Goal: Navigation & Orientation: Find specific page/section

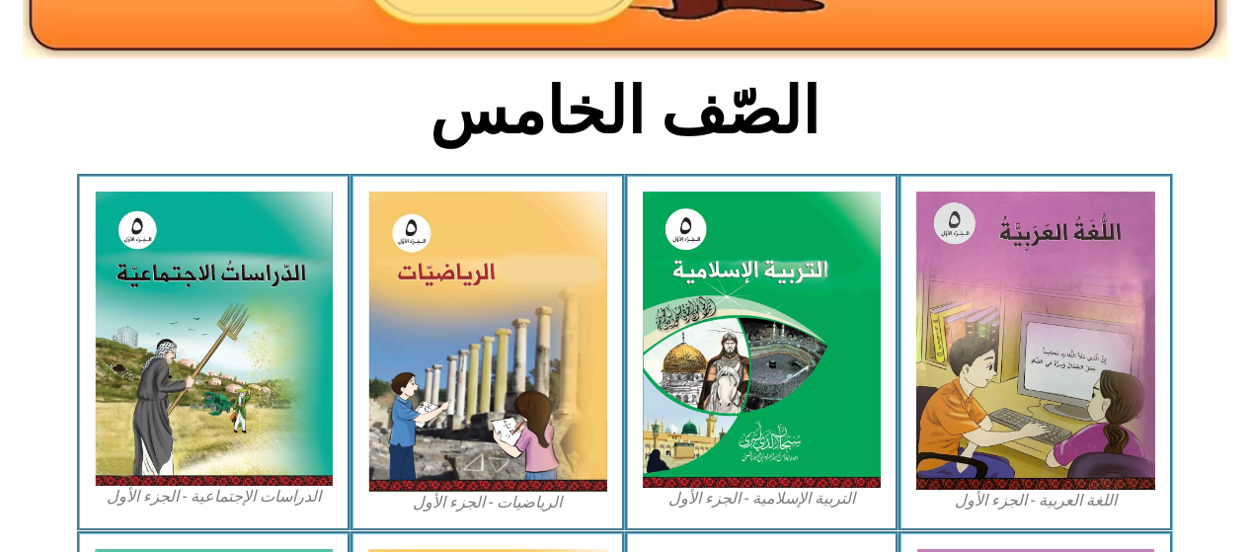
scroll to position [397, 0]
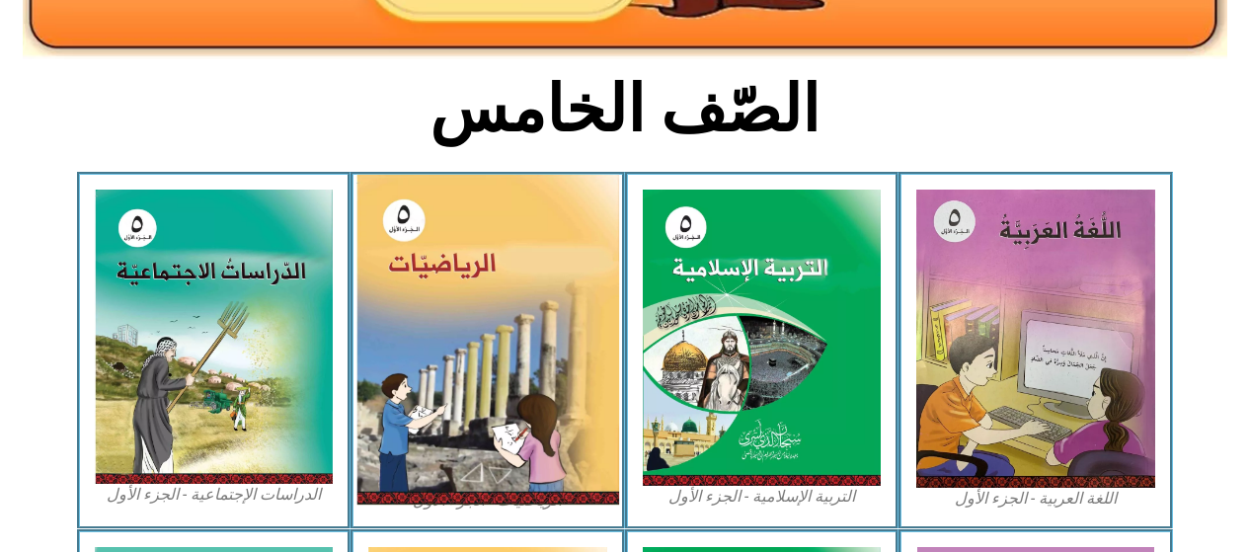
click at [527, 330] on img at bounding box center [487, 340] width 263 height 330
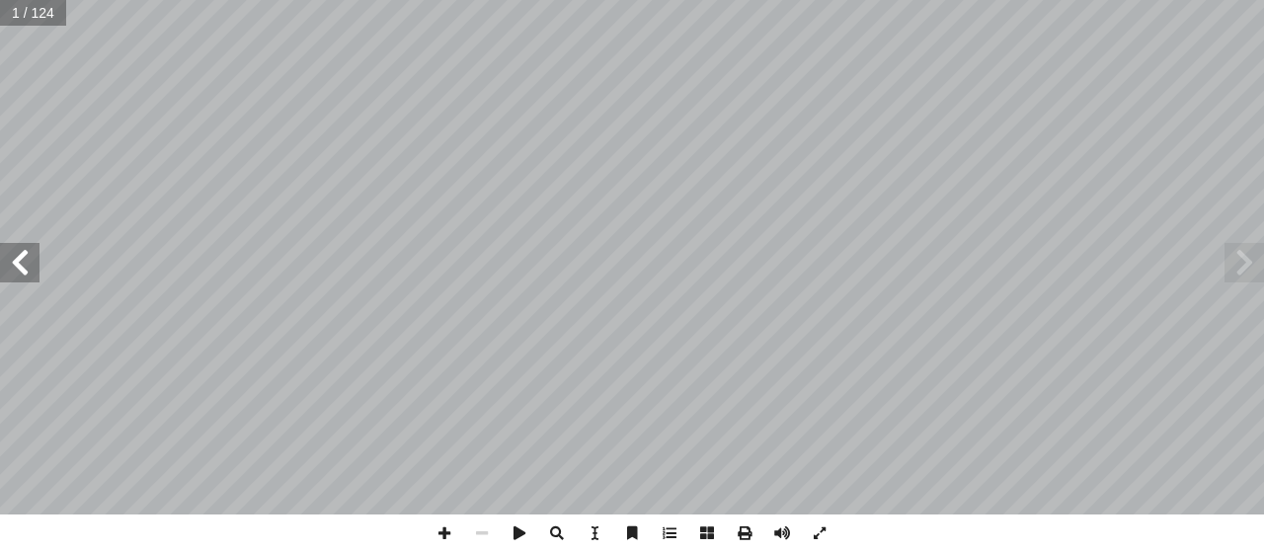
click at [13, 261] on span at bounding box center [19, 262] width 39 height 39
click at [18, 264] on span at bounding box center [19, 262] width 39 height 39
click at [15, 264] on span at bounding box center [19, 262] width 39 height 39
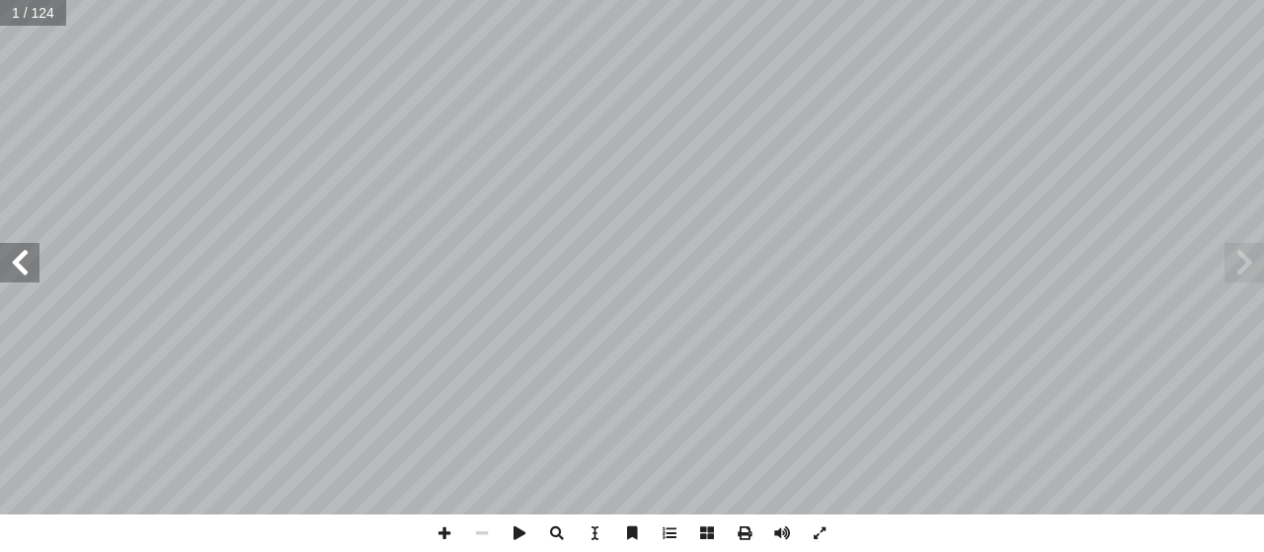
click at [19, 262] on span at bounding box center [19, 262] width 39 height 39
click at [17, 262] on span at bounding box center [19, 262] width 39 height 39
click at [19, 262] on span at bounding box center [19, 262] width 39 height 39
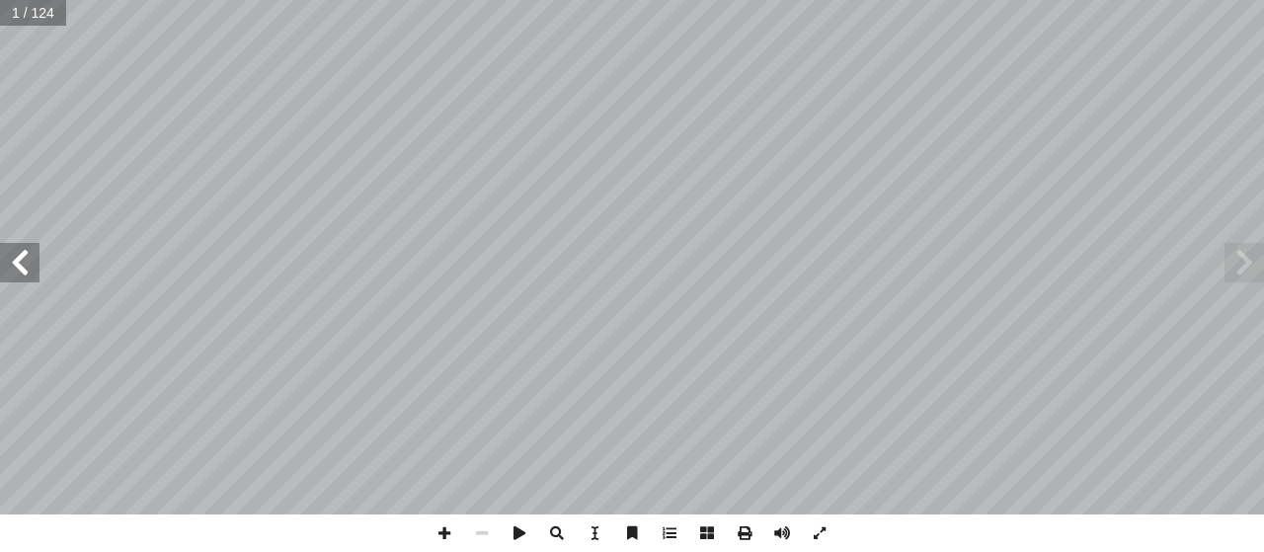
click at [19, 262] on span at bounding box center [19, 262] width 39 height 39
click at [17, 262] on span at bounding box center [19, 262] width 39 height 39
click at [15, 265] on span at bounding box center [19, 262] width 39 height 39
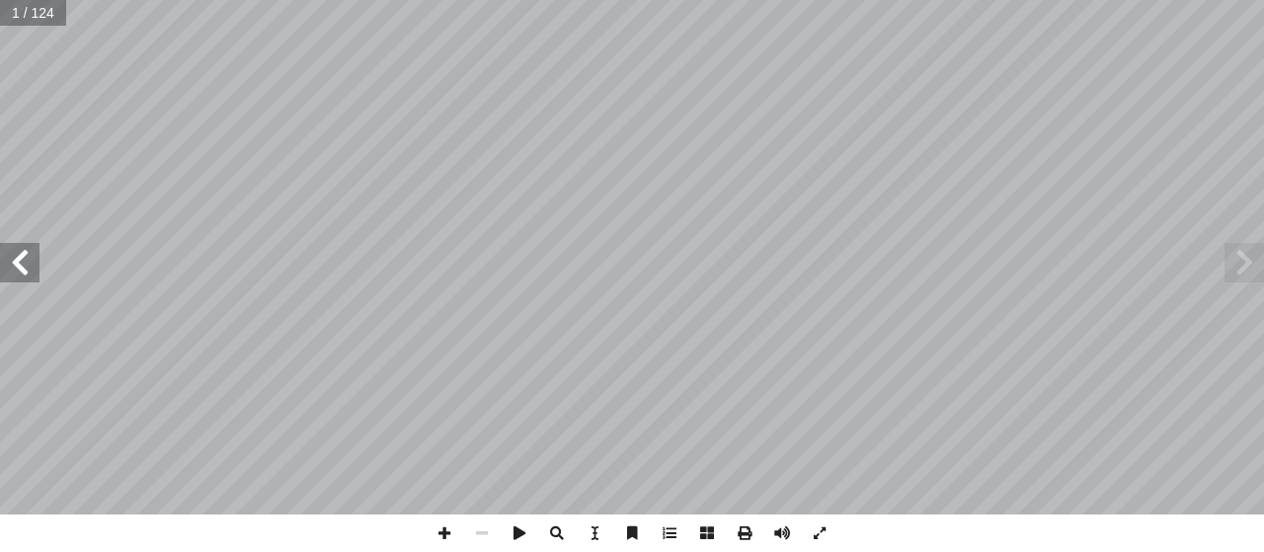
click at [17, 267] on span at bounding box center [19, 262] width 39 height 39
click at [14, 265] on span at bounding box center [19, 262] width 39 height 39
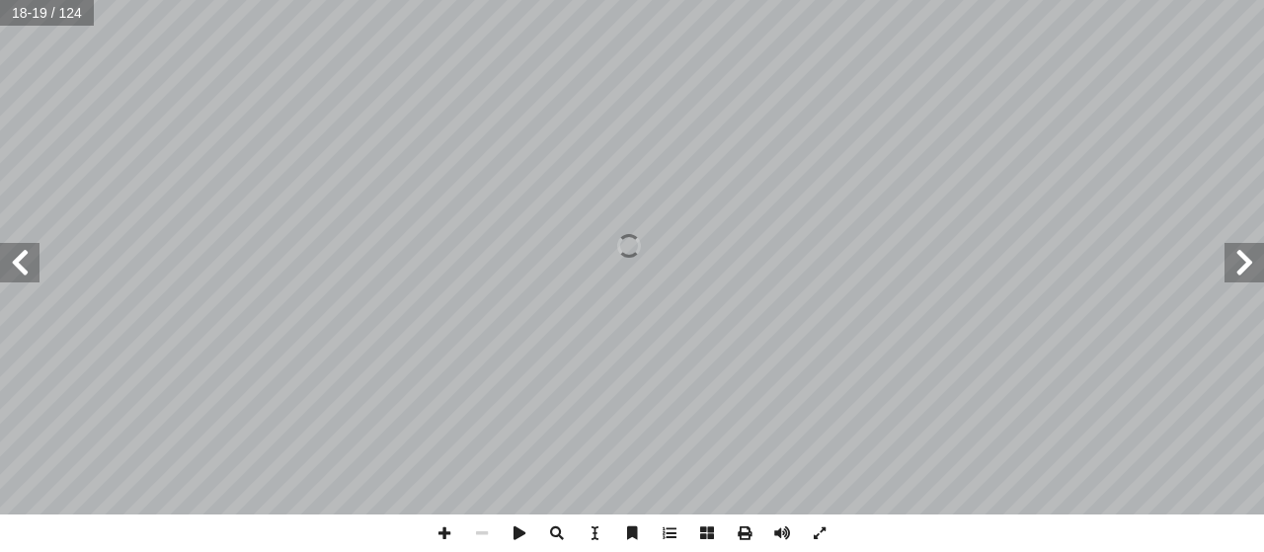
click at [14, 265] on span at bounding box center [19, 262] width 39 height 39
click at [17, 267] on span at bounding box center [19, 262] width 39 height 39
click at [15, 265] on span at bounding box center [19, 262] width 39 height 39
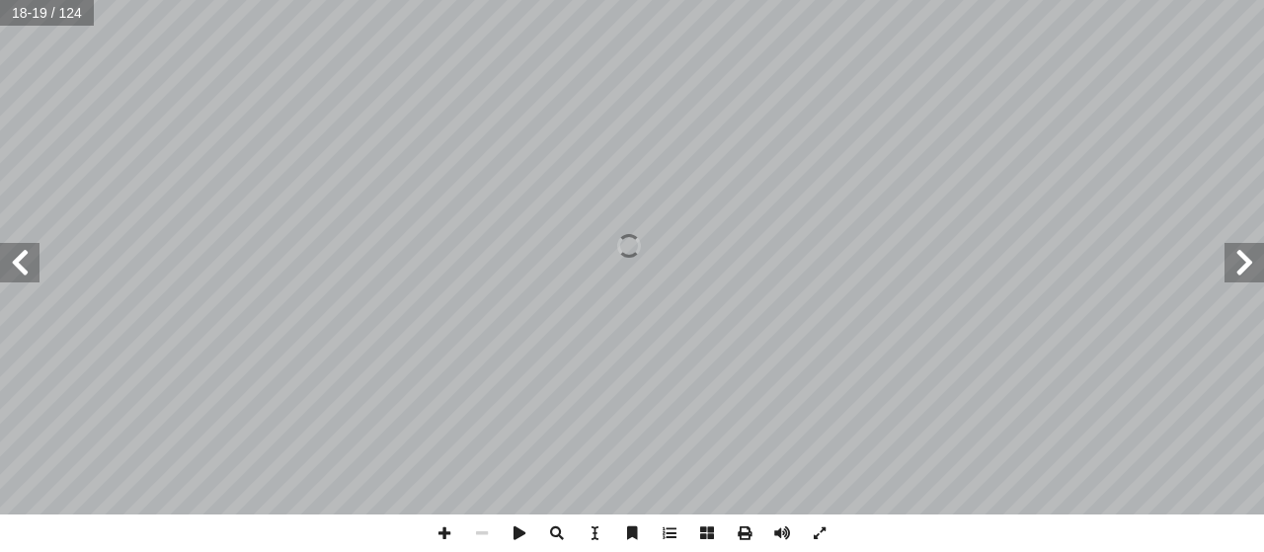
click at [15, 265] on span at bounding box center [19, 262] width 39 height 39
click at [18, 267] on span at bounding box center [19, 262] width 39 height 39
click at [23, 245] on span at bounding box center [19, 262] width 39 height 39
click at [26, 248] on span at bounding box center [19, 262] width 39 height 39
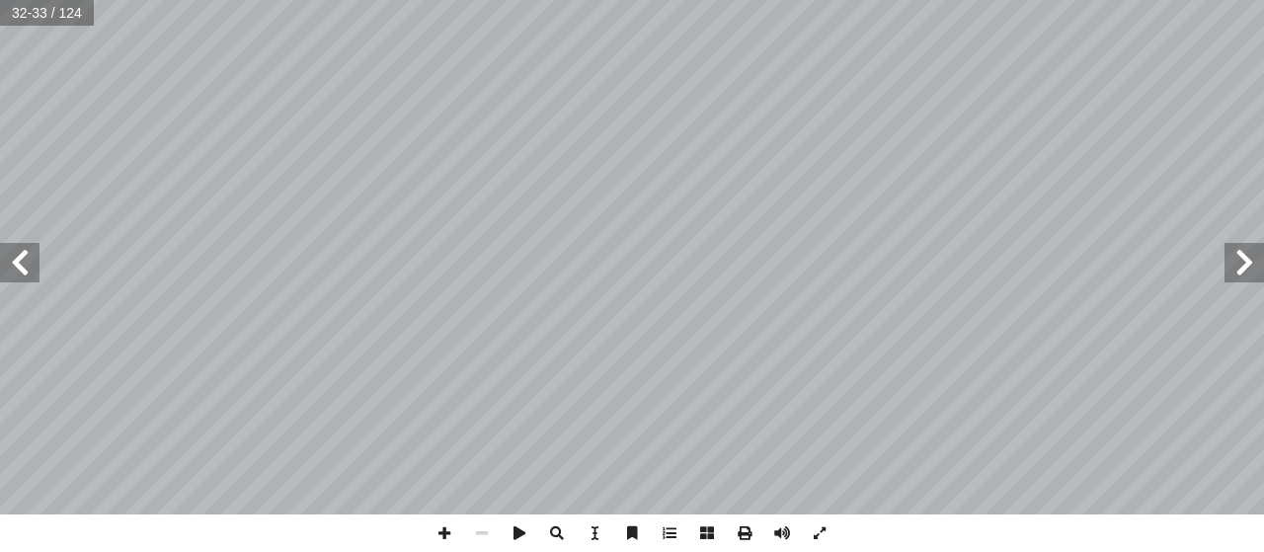
click at [1237, 261] on span at bounding box center [1243, 262] width 39 height 39
click at [1229, 262] on span at bounding box center [1243, 262] width 39 height 39
click at [1234, 262] on span at bounding box center [1243, 262] width 39 height 39
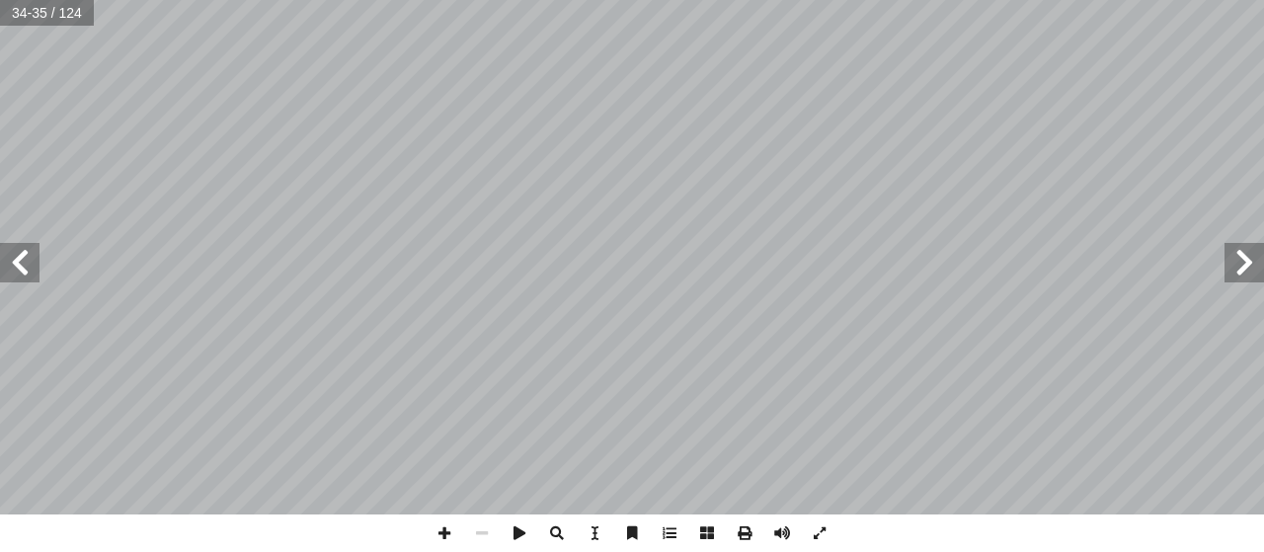
click at [1237, 261] on span at bounding box center [1243, 262] width 39 height 39
click at [1234, 261] on span at bounding box center [1243, 262] width 39 height 39
click at [1238, 261] on span at bounding box center [1243, 262] width 39 height 39
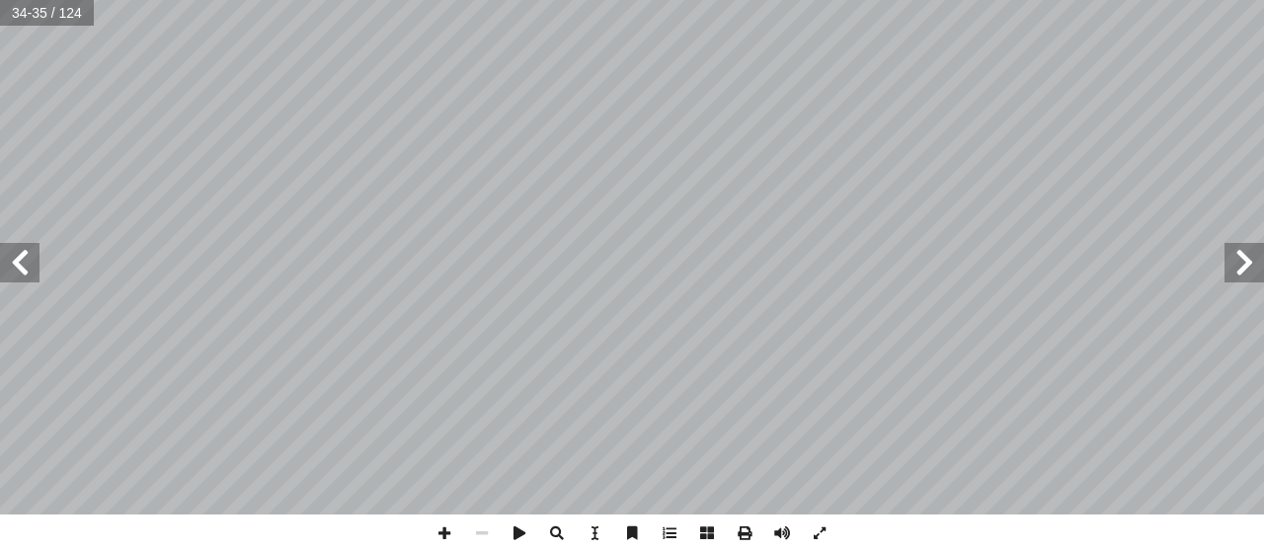
click at [1232, 265] on span at bounding box center [1243, 262] width 39 height 39
click at [1229, 256] on span at bounding box center [1243, 262] width 39 height 39
click at [1234, 261] on span at bounding box center [1243, 262] width 39 height 39
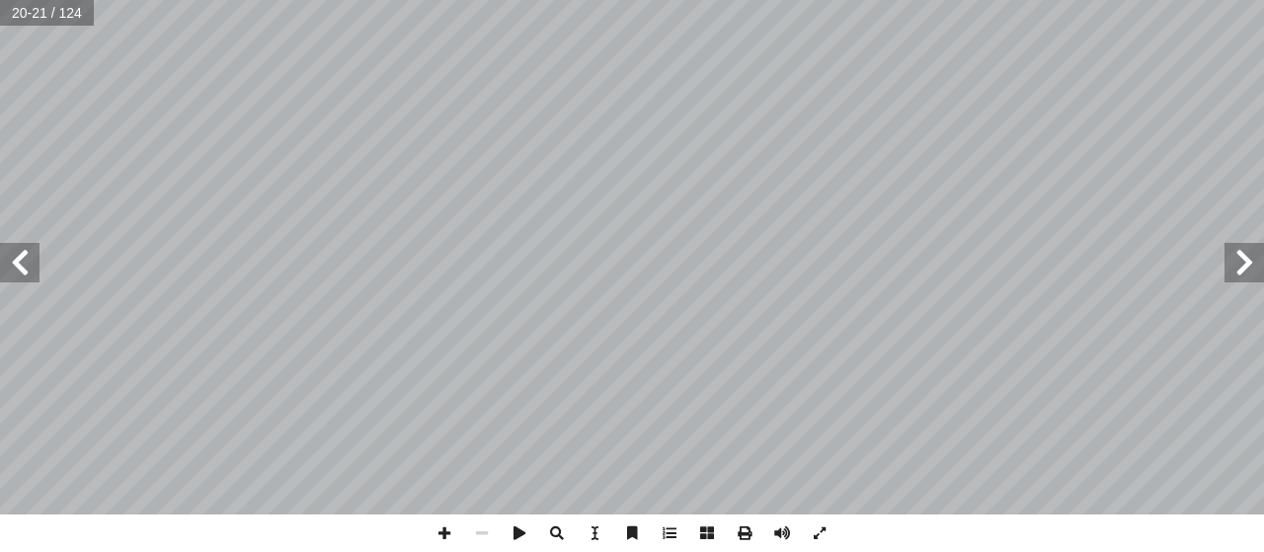
click at [1236, 260] on span at bounding box center [1243, 262] width 39 height 39
